Goal: Task Accomplishment & Management: Use online tool/utility

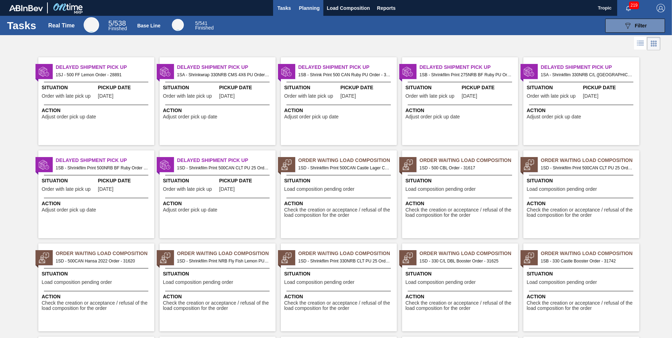
click at [311, 8] on span "Planning" at bounding box center [309, 8] width 21 height 8
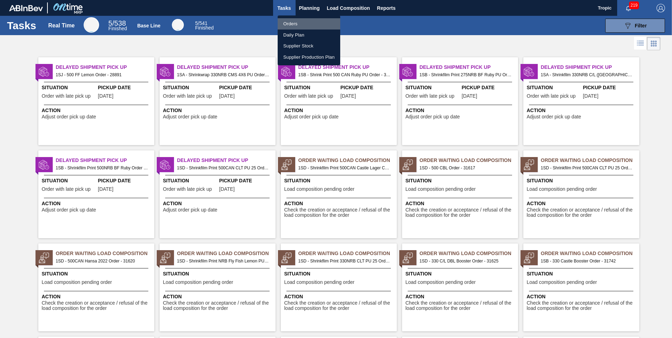
click at [298, 24] on li "Orders" at bounding box center [309, 23] width 63 height 11
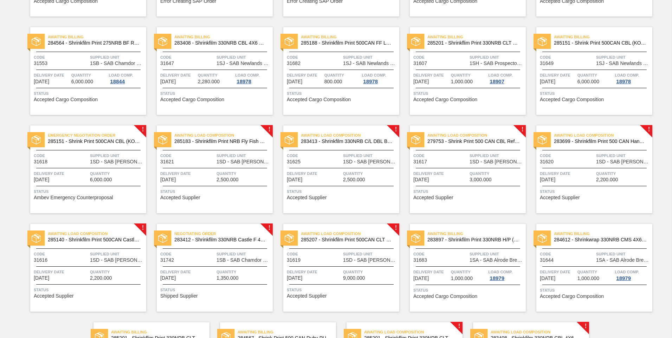
scroll to position [233, 0]
click at [226, 163] on span "1SD - SAB [PERSON_NAME]" at bounding box center [244, 161] width 55 height 5
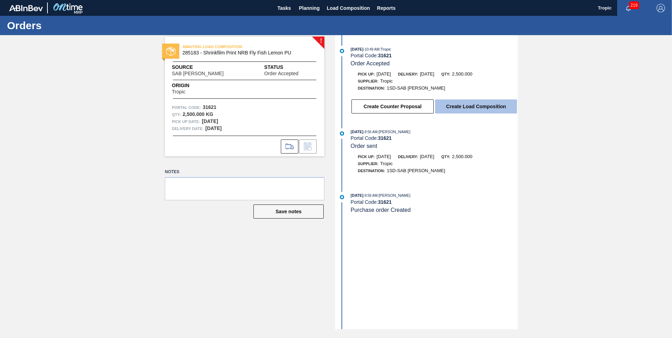
click at [492, 104] on button "Create Load Composition" at bounding box center [476, 107] width 82 height 14
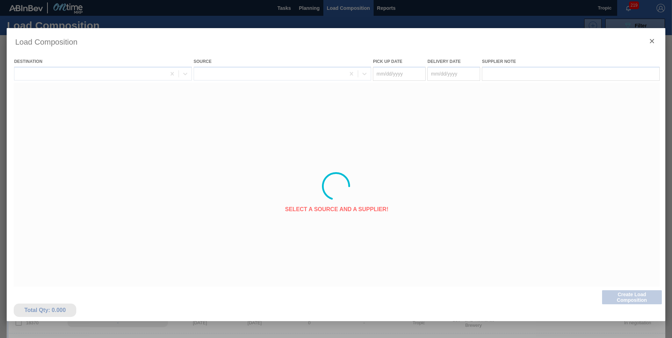
type Date "[DATE]"
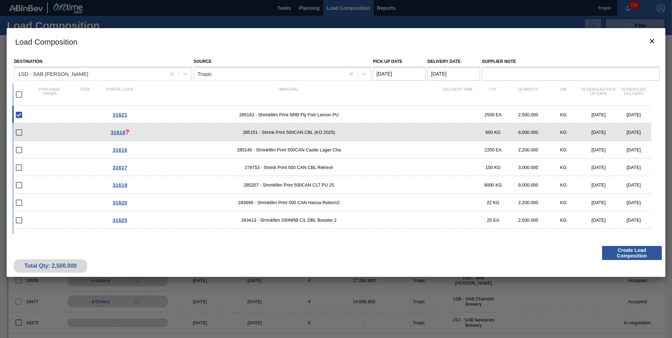
click at [19, 93] on input "checkbox" at bounding box center [19, 94] width 15 height 15
checkbox input "true"
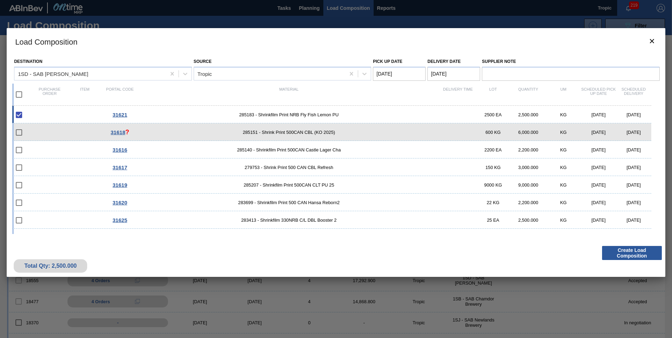
checkbox input "true"
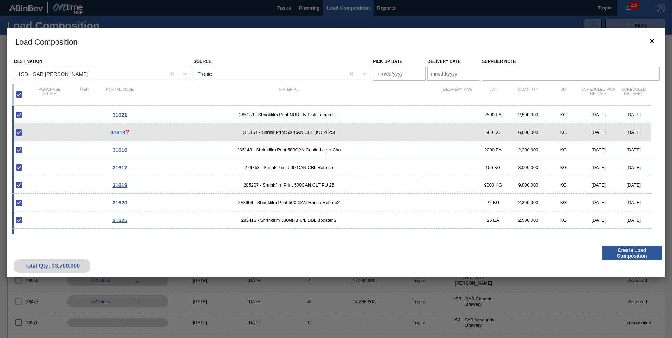
click at [389, 74] on Date "Pick up Date" at bounding box center [399, 74] width 53 height 14
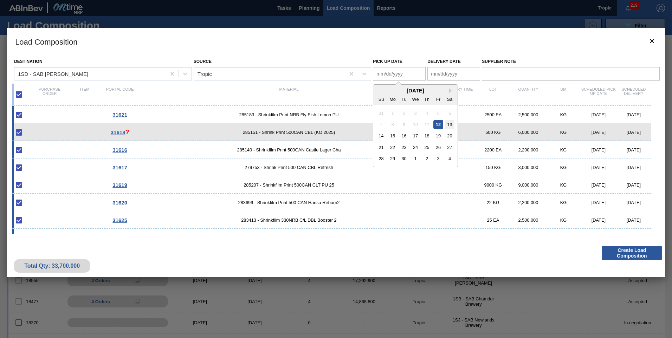
click at [451, 124] on div "13" at bounding box center [449, 124] width 9 height 9
type Date "[DATE]"
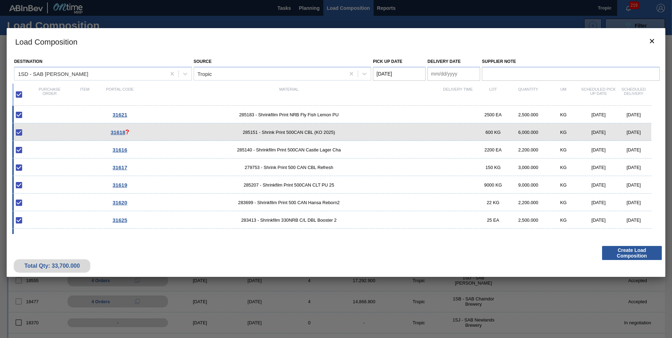
click at [444, 80] on Date "Delivery Date" at bounding box center [454, 74] width 53 height 14
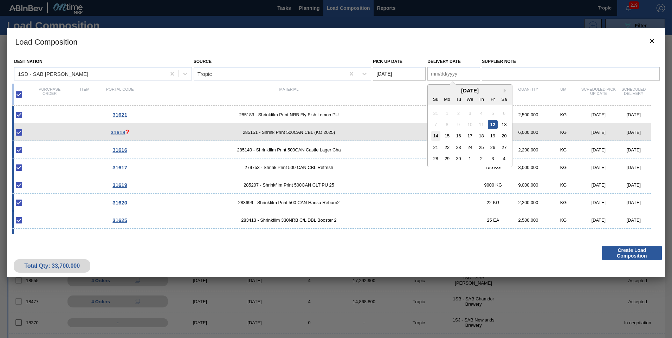
click at [436, 133] on div "14" at bounding box center [435, 135] width 9 height 9
type Date "[DATE]"
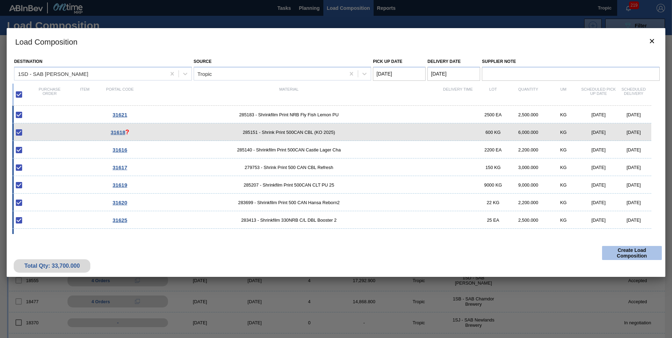
click at [627, 254] on button "Create Load Composition" at bounding box center [632, 253] width 60 height 14
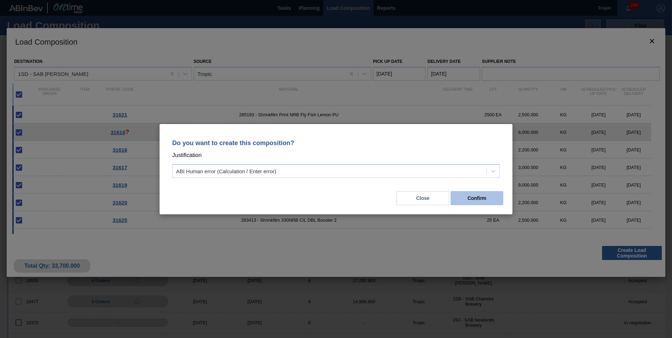
click at [490, 199] on button "Confirm" at bounding box center [477, 198] width 53 height 14
